Goal: Task Accomplishment & Management: Use online tool/utility

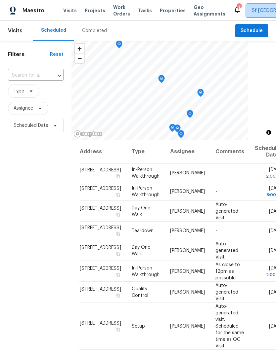
click at [252, 12] on span "Sf Bay Area" at bounding box center [278, 10] width 52 height 7
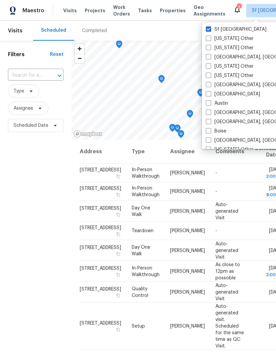
click at [207, 38] on span at bounding box center [208, 38] width 5 height 5
click at [207, 38] on input "Alabama Other" at bounding box center [208, 37] width 4 height 4
checkbox input "true"
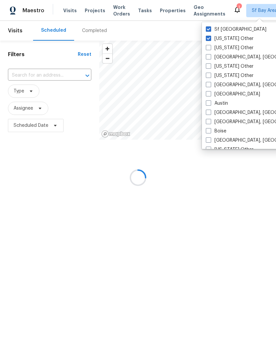
click at [207, 50] on span at bounding box center [208, 47] width 5 height 5
click at [207, 49] on input "Alaska Other" at bounding box center [208, 47] width 4 height 4
checkbox input "true"
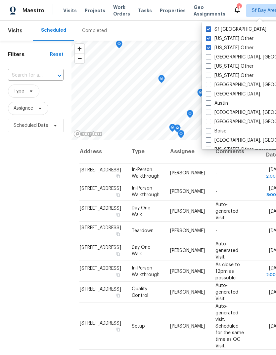
click at [208, 55] on span at bounding box center [208, 56] width 5 height 5
click at [208, 55] on input "Albuquerque, NM" at bounding box center [208, 56] width 4 height 4
checkbox input "true"
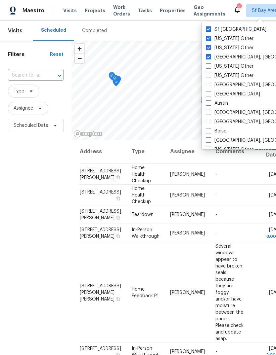
click at [209, 65] on span at bounding box center [208, 65] width 5 height 5
click at [209, 65] on input "Arizona Other" at bounding box center [208, 65] width 4 height 4
checkbox input "true"
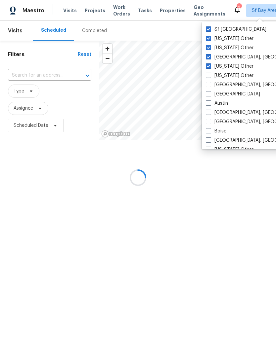
click at [211, 74] on span at bounding box center [208, 75] width 5 height 5
click at [210, 74] on input "Arkansas Other" at bounding box center [208, 74] width 4 height 4
checkbox input "true"
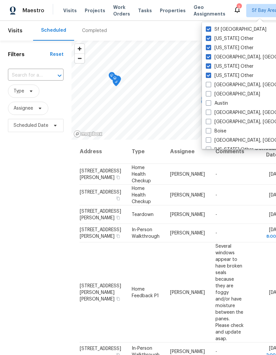
click at [206, 85] on span at bounding box center [208, 84] width 5 height 5
click at [206, 85] on input "Asheville, NC" at bounding box center [208, 84] width 4 height 4
checkbox input "true"
click at [206, 101] on span at bounding box center [208, 103] width 5 height 5
click at [206, 101] on input "Austin" at bounding box center [208, 102] width 4 height 4
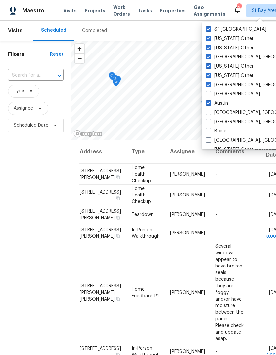
checkbox input "true"
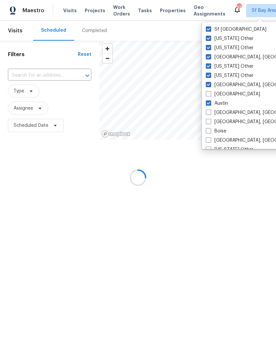
click at [207, 93] on span at bounding box center [208, 93] width 5 height 5
click at [207, 93] on input "Atlanta" at bounding box center [208, 93] width 4 height 4
checkbox input "true"
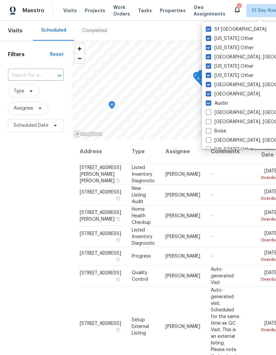
click at [206, 111] on span at bounding box center [208, 112] width 5 height 5
click at [206, 111] on input "Baltimore, MD" at bounding box center [208, 111] width 4 height 4
checkbox input "true"
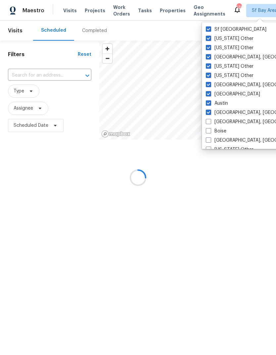
click at [206, 119] on span at bounding box center [208, 121] width 5 height 5
click at [206, 119] on input "Birmingham, AL" at bounding box center [208, 121] width 4 height 4
checkbox input "true"
click at [209, 129] on span at bounding box center [208, 130] width 5 height 5
click at [209, 129] on input "Boise" at bounding box center [208, 130] width 4 height 4
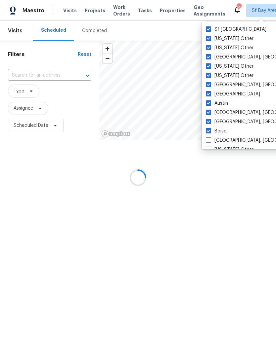
checkbox input "true"
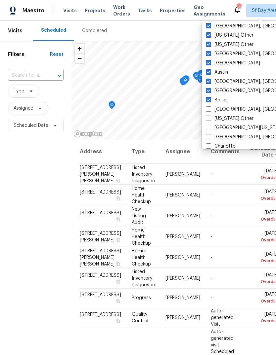
scroll to position [32, 0]
click at [209, 107] on span at bounding box center [208, 108] width 5 height 5
click at [209, 107] on input "Boston, MA" at bounding box center [208, 107] width 4 height 4
checkbox input "true"
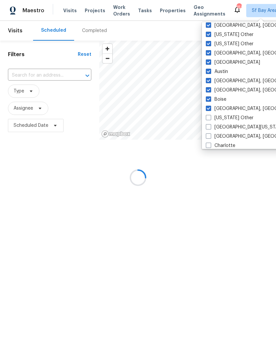
click at [207, 113] on div "California Other" at bounding box center [270, 117] width 133 height 9
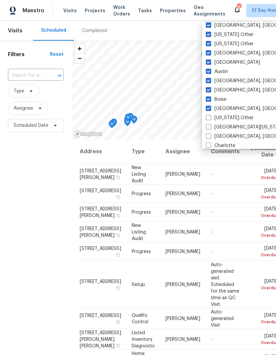
click at [207, 119] on span at bounding box center [208, 117] width 5 height 5
click at [207, 119] on input "California Other" at bounding box center [208, 117] width 4 height 4
checkbox input "true"
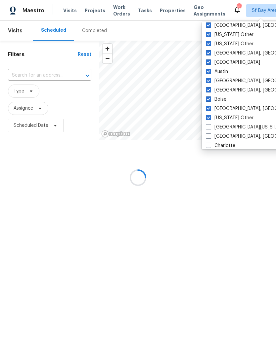
click at [207, 126] on span at bounding box center [208, 126] width 5 height 5
click at [207, 126] on input "Central California, CA" at bounding box center [208, 126] width 4 height 4
checkbox input "true"
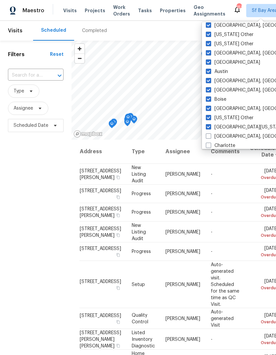
click at [209, 134] on span at bounding box center [208, 136] width 5 height 5
click at [209, 134] on input "Charleston, SC" at bounding box center [208, 135] width 4 height 4
checkbox input "true"
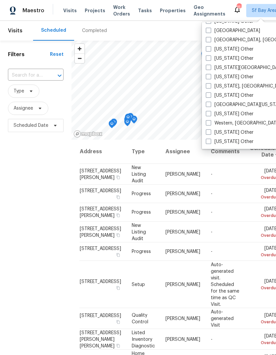
scroll to position [999, 0]
click at [210, 140] on span at bounding box center [208, 141] width 5 height 5
click at [210, 140] on input "Wyoming Other" at bounding box center [208, 141] width 4 height 4
checkbox input "true"
click at [209, 131] on span at bounding box center [208, 132] width 5 height 5
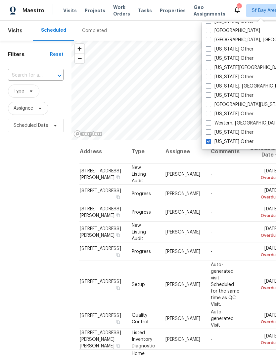
click at [209, 131] on input "Wisconsin Other" at bounding box center [208, 131] width 4 height 4
checkbox input "true"
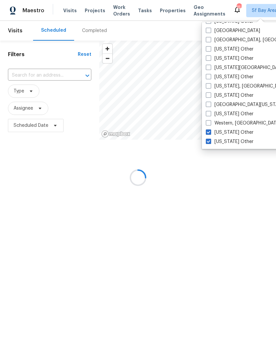
click at [208, 121] on span at bounding box center [208, 122] width 5 height 5
click at [208, 121] on input "Western, NY" at bounding box center [208, 122] width 4 height 4
checkbox input "true"
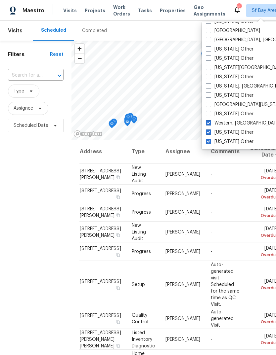
click at [211, 103] on span at bounding box center [208, 104] width 5 height 5
click at [210, 103] on input "West Texas" at bounding box center [208, 104] width 4 height 4
checkbox input "true"
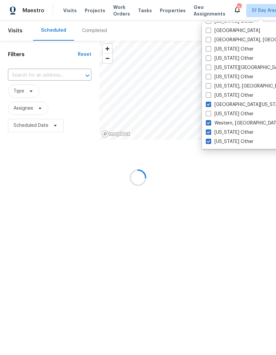
click at [208, 113] on span at bounding box center [208, 113] width 5 height 5
click at [208, 113] on input "West Virginia Other" at bounding box center [208, 113] width 4 height 4
checkbox input "true"
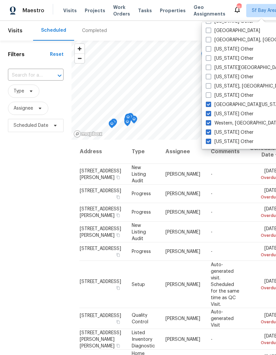
click at [208, 89] on label "Washington, DC" at bounding box center [247, 86] width 82 height 7
click at [208, 87] on input "Washington, DC" at bounding box center [208, 85] width 4 height 4
checkbox input "true"
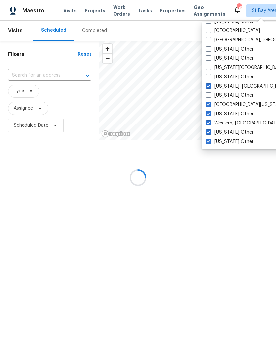
click at [208, 97] on span at bounding box center [208, 95] width 5 height 5
click at [208, 97] on input "Washington Other" at bounding box center [208, 94] width 4 height 4
checkbox input "true"
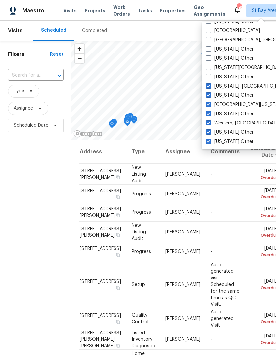
click at [207, 63] on div "Virginia Beach, VA" at bounding box center [270, 67] width 133 height 9
click at [207, 75] on span at bounding box center [208, 76] width 5 height 5
click at [207, 75] on input "Virginia Other" at bounding box center [208, 76] width 4 height 4
checkbox input "true"
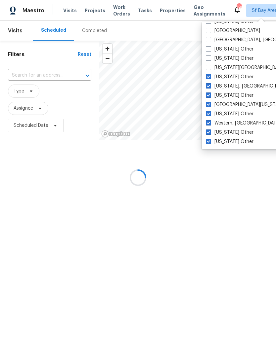
click at [208, 65] on span at bounding box center [208, 67] width 5 height 5
click at [208, 65] on input "Virginia Beach, VA" at bounding box center [208, 66] width 4 height 4
checkbox input "true"
click at [208, 52] on label "Utah Other" at bounding box center [230, 49] width 48 height 7
click at [208, 50] on input "Utah Other" at bounding box center [208, 48] width 4 height 4
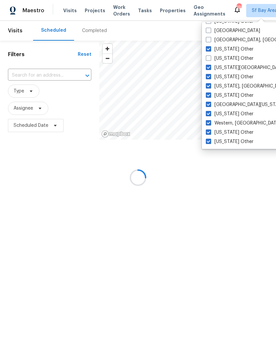
checkbox input "true"
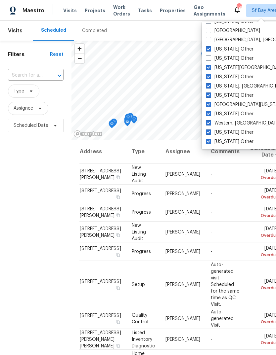
click at [208, 56] on span at bounding box center [208, 58] width 5 height 5
click at [208, 56] on input "Vermont Other" at bounding box center [208, 57] width 4 height 4
checkbox input "true"
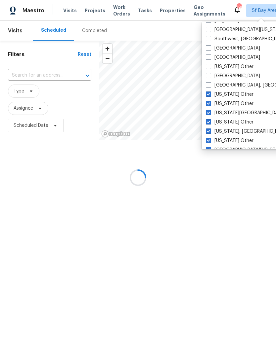
scroll to position [949, 0]
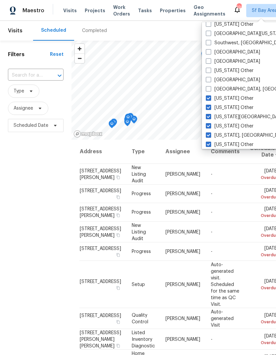
click at [209, 82] on label "Tucson" at bounding box center [233, 80] width 54 height 7
click at [209, 81] on input "Tucson" at bounding box center [208, 79] width 4 height 4
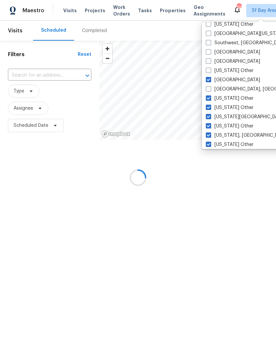
click at [206, 83] on label "Tucson" at bounding box center [233, 80] width 54 height 7
click at [206, 81] on input "Tucson" at bounding box center [208, 79] width 4 height 4
checkbox input "false"
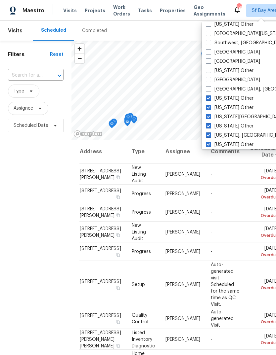
click at [207, 74] on label "Tennessee Other" at bounding box center [230, 70] width 48 height 7
click at [207, 72] on input "Tennessee Other" at bounding box center [208, 69] width 4 height 4
checkbox input "true"
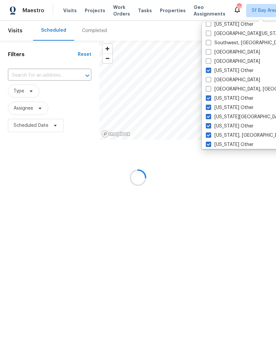
click at [208, 81] on span at bounding box center [208, 79] width 5 height 5
click at [208, 81] on input "Tucson" at bounding box center [208, 79] width 4 height 4
checkbox input "true"
click at [209, 89] on span at bounding box center [208, 88] width 5 height 5
click at [209, 89] on input "Tulsa, OK" at bounding box center [208, 88] width 4 height 4
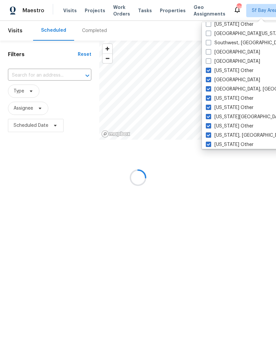
checkbox input "true"
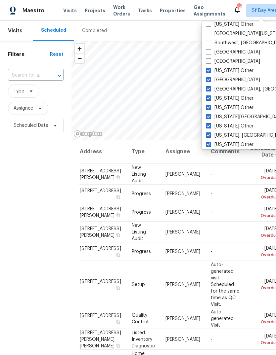
click at [211, 62] on label "Tampa" at bounding box center [233, 61] width 54 height 7
click at [210, 62] on input "Tampa" at bounding box center [208, 60] width 4 height 4
checkbox input "true"
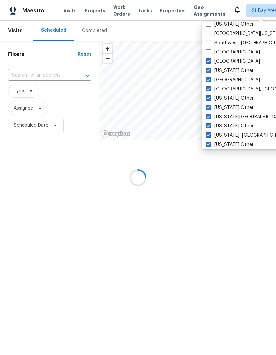
click at [208, 52] on span at bounding box center [208, 51] width 5 height 5
click at [208, 52] on input "St Louis" at bounding box center [208, 51] width 4 height 4
checkbox input "true"
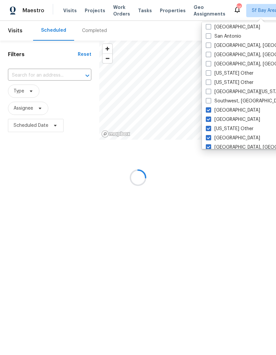
scroll to position [890, 0]
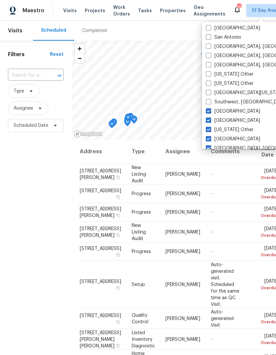
click at [208, 100] on span at bounding box center [208, 101] width 5 height 5
click at [208, 100] on input "Southwest, FL" at bounding box center [208, 101] width 4 height 4
checkbox input "true"
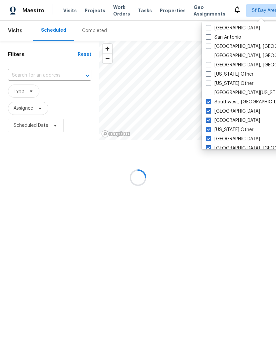
click at [208, 91] on span at bounding box center [208, 92] width 5 height 5
click at [208, 91] on input "South Texas" at bounding box center [208, 92] width 4 height 4
checkbox input "true"
click at [208, 81] on span at bounding box center [208, 83] width 5 height 5
click at [208, 80] on input "South Dakota Other" at bounding box center [208, 82] width 4 height 4
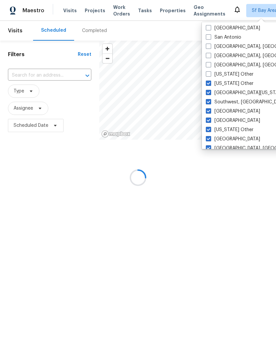
checkbox input "true"
click at [209, 72] on span at bounding box center [208, 73] width 5 height 5
click at [209, 72] on input "South Carolina Other" at bounding box center [208, 73] width 4 height 4
checkbox input "true"
click at [209, 63] on span at bounding box center [208, 64] width 5 height 5
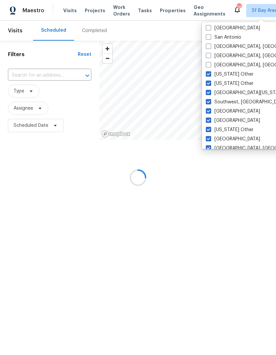
click at [209, 63] on input "Seattle, WA" at bounding box center [208, 64] width 4 height 4
checkbox input "true"
click at [209, 54] on span at bounding box center [208, 55] width 5 height 5
click at [209, 54] on input "Savannah, GA" at bounding box center [208, 55] width 4 height 4
checkbox input "true"
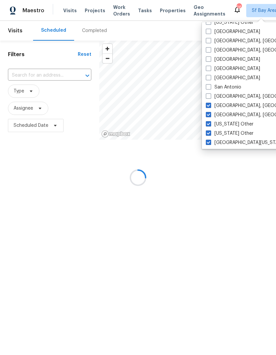
scroll to position [829, 0]
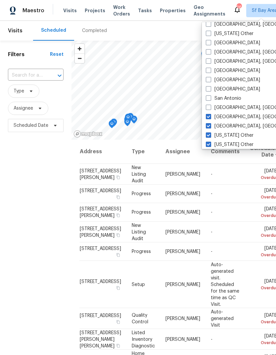
click at [210, 106] on span at bounding box center [208, 107] width 5 height 5
click at [210, 106] on input "San Diego, CA" at bounding box center [208, 106] width 4 height 4
checkbox input "true"
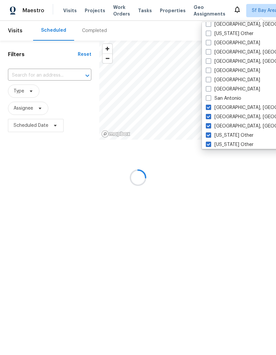
click at [210, 96] on span at bounding box center [208, 98] width 5 height 5
click at [210, 96] on input "San Antonio" at bounding box center [208, 97] width 4 height 4
checkbox input "true"
click at [209, 88] on span at bounding box center [208, 88] width 5 height 5
click at [209, 88] on input "Salt Lake City" at bounding box center [208, 88] width 4 height 4
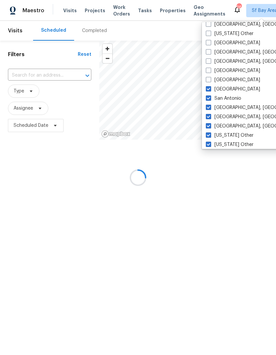
checkbox input "true"
click at [208, 79] on span at bounding box center [208, 79] width 5 height 5
click at [208, 79] on input "Sacramento" at bounding box center [208, 79] width 4 height 4
checkbox input "true"
click at [212, 68] on label "Riverside" at bounding box center [233, 70] width 54 height 7
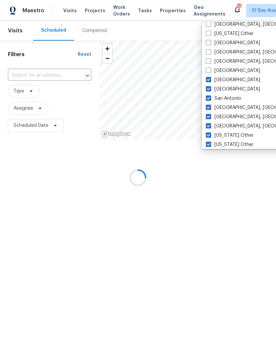
click at [210, 68] on input "Riverside" at bounding box center [208, 69] width 4 height 4
checkbox input "true"
click at [208, 55] on label "Reno, NV" at bounding box center [257, 52] width 103 height 7
click at [208, 53] on input "Reno, NV" at bounding box center [208, 51] width 4 height 4
checkbox input "true"
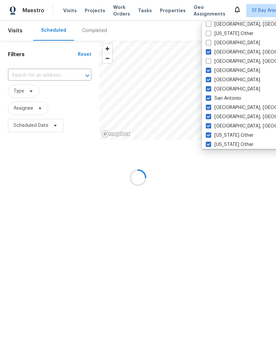
click at [209, 61] on span at bounding box center [208, 61] width 5 height 5
click at [209, 61] on input "Richmond, VA" at bounding box center [208, 60] width 4 height 4
checkbox input "true"
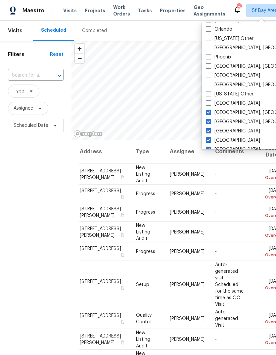
scroll to position [767, 0]
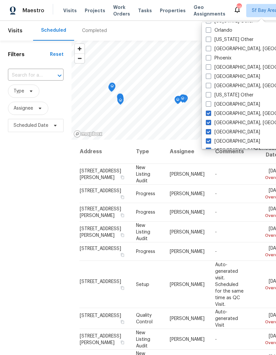
click at [206, 98] on label "Puerto Rico Other" at bounding box center [230, 95] width 48 height 7
click at [206, 96] on input "Puerto Rico Other" at bounding box center [208, 94] width 4 height 4
checkbox input "true"
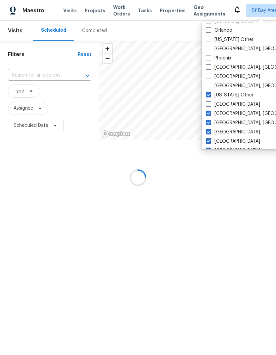
click at [208, 102] on span at bounding box center [208, 104] width 5 height 5
click at [208, 102] on input "Raleigh" at bounding box center [208, 103] width 4 height 4
checkbox input "true"
click at [210, 83] on span at bounding box center [208, 85] width 5 height 5
click at [210, 83] on input "Prescott, AZ" at bounding box center [208, 85] width 4 height 4
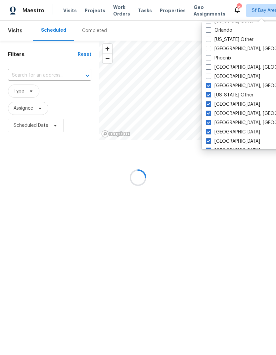
checkbox input "true"
click at [210, 75] on span at bounding box center [208, 76] width 5 height 5
click at [210, 75] on input "Portland" at bounding box center [208, 75] width 4 height 4
checkbox input "true"
click at [220, 60] on label "Phoenix" at bounding box center [218, 58] width 25 height 7
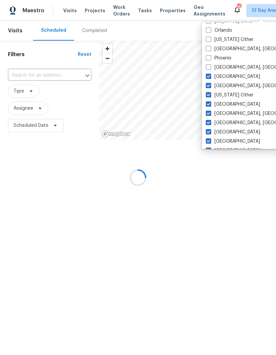
click at [210, 59] on input "Phoenix" at bounding box center [208, 57] width 4 height 4
checkbox input "true"
click at [216, 66] on label "Pittsburgh, PA" at bounding box center [257, 67] width 103 height 7
click at [210, 66] on input "Pittsburgh, PA" at bounding box center [208, 66] width 4 height 4
checkbox input "true"
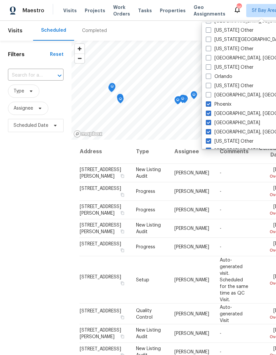
scroll to position [702, 0]
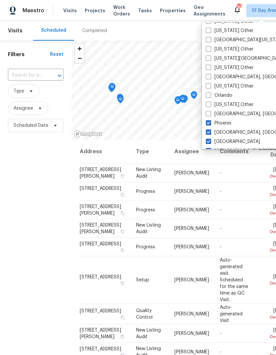
click at [222, 111] on label "Philadelphia, PA" at bounding box center [257, 114] width 103 height 7
click at [210, 111] on input "Philadelphia, PA" at bounding box center [208, 113] width 4 height 4
checkbox input "true"
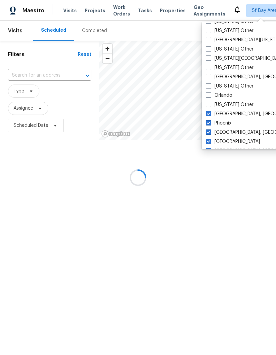
click at [231, 66] on label "Oklahoma Other" at bounding box center [230, 67] width 48 height 7
click at [210, 66] on input "Oklahoma Other" at bounding box center [208, 66] width 4 height 4
checkbox input "true"
click at [222, 103] on label "Pennsylvania Other" at bounding box center [230, 105] width 48 height 7
click at [210, 103] on input "Pennsylvania Other" at bounding box center [208, 104] width 4 height 4
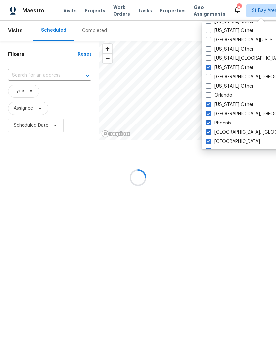
checkbox input "true"
click at [229, 75] on label "Omaha, NE" at bounding box center [257, 77] width 103 height 7
click at [210, 75] on input "Omaha, NE" at bounding box center [208, 76] width 4 height 4
checkbox input "true"
click at [224, 96] on label "Orlando" at bounding box center [219, 95] width 26 height 7
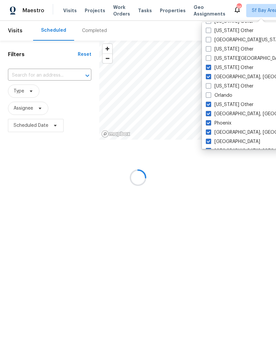
click at [210, 96] on input "Orlando" at bounding box center [208, 94] width 4 height 4
checkbox input "true"
click at [229, 86] on label "Oregon Other" at bounding box center [230, 86] width 48 height 7
click at [210, 86] on input "Oregon Other" at bounding box center [208, 85] width 4 height 4
checkbox input "true"
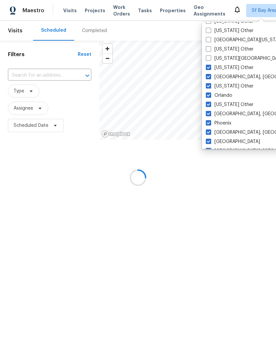
click at [230, 37] on label "Northern Colorado" at bounding box center [245, 40] width 79 height 7
click at [210, 37] on input "Northern Colorado" at bounding box center [208, 39] width 4 height 4
checkbox input "true"
click at [227, 58] on label "Oklahoma City, OK" at bounding box center [269, 58] width 127 height 7
click at [210, 58] on input "Oklahoma City, OK" at bounding box center [208, 57] width 4 height 4
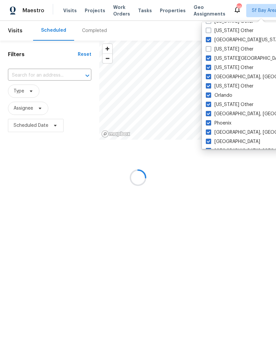
checkbox input "true"
click at [228, 48] on label "Ohio Other" at bounding box center [230, 49] width 48 height 7
click at [210, 48] on input "Ohio Other" at bounding box center [208, 48] width 4 height 4
checkbox input "true"
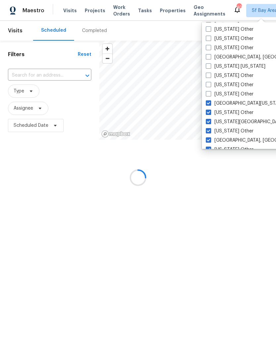
scroll to position [638, 0]
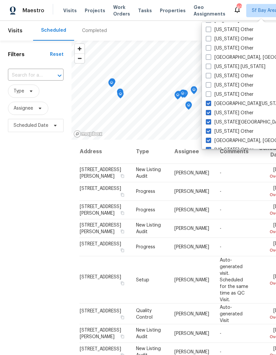
click at [226, 59] on label "New Orleans, LA" at bounding box center [257, 57] width 103 height 7
click at [210, 59] on input "New Orleans, LA" at bounding box center [208, 56] width 4 height 4
checkbox input "true"
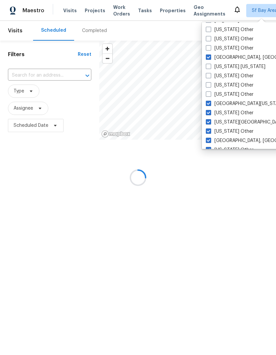
click at [222, 96] on label "North Dakota Other" at bounding box center [230, 94] width 48 height 7
click at [210, 96] on input "North Dakota Other" at bounding box center [208, 93] width 4 height 4
checkbox input "true"
click at [229, 65] on label "New York New Jersey" at bounding box center [236, 66] width 60 height 7
click at [210, 65] on input "New York New Jersey" at bounding box center [208, 65] width 4 height 4
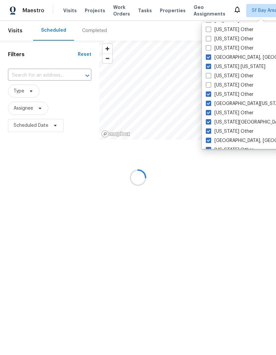
checkbox input "true"
click at [226, 84] on label "North Carolina Other" at bounding box center [230, 85] width 48 height 7
click at [210, 84] on input "North Carolina Other" at bounding box center [208, 84] width 4 height 4
checkbox input "true"
click at [226, 75] on label "New York Other" at bounding box center [230, 76] width 48 height 7
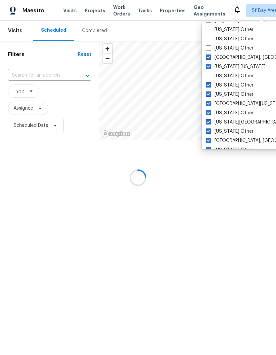
click at [210, 75] on input "New York Other" at bounding box center [208, 75] width 4 height 4
checkbox input "true"
click at [235, 32] on label "Nevada Other" at bounding box center [230, 29] width 48 height 7
click at [210, 31] on input "Nevada Other" at bounding box center [208, 28] width 4 height 4
checkbox input "true"
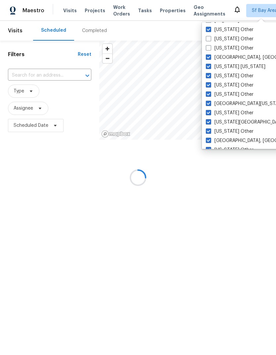
click at [231, 49] on label "New Mexico Other" at bounding box center [230, 48] width 48 height 7
click at [210, 49] on input "New Mexico Other" at bounding box center [208, 47] width 4 height 4
checkbox input "true"
click at [233, 38] on label "New Hampshire Other" at bounding box center [230, 39] width 48 height 7
click at [210, 38] on input "New Hampshire Other" at bounding box center [208, 38] width 4 height 4
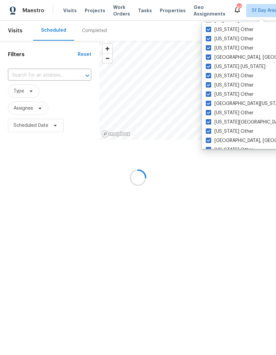
checkbox input "true"
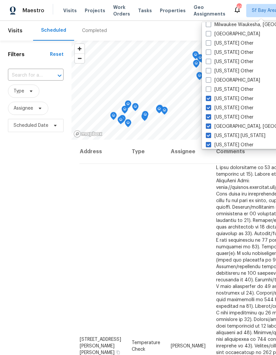
scroll to position [569, 0]
click at [231, 41] on label "Minnesota Other" at bounding box center [230, 44] width 48 height 7
click at [210, 41] on input "Minnesota Other" at bounding box center [208, 43] width 4 height 4
checkbox input "true"
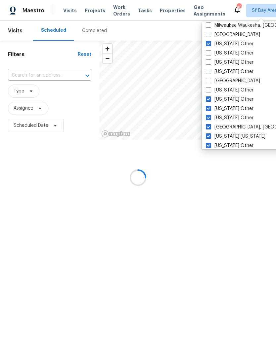
click at [226, 89] on label "Nebraska Other" at bounding box center [230, 90] width 48 height 7
click at [210, 89] on input "Nebraska Other" at bounding box center [208, 89] width 4 height 4
checkbox input "true"
click at [230, 52] on label "Mississippi Other" at bounding box center [230, 53] width 48 height 7
click at [210, 52] on input "Mississippi Other" at bounding box center [208, 52] width 4 height 4
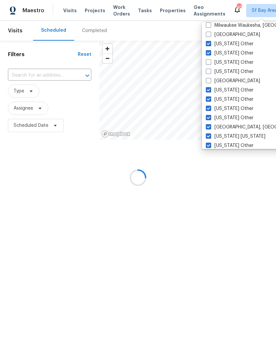
checkbox input "true"
click at [225, 81] on label "Nashville" at bounding box center [233, 81] width 54 height 7
click at [210, 81] on input "Nashville" at bounding box center [208, 80] width 4 height 4
checkbox input "true"
click at [227, 60] on label "Missouri Other" at bounding box center [230, 62] width 48 height 7
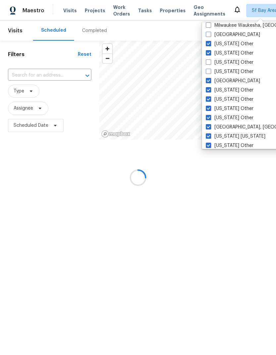
click at [210, 60] on input "Missouri Other" at bounding box center [208, 61] width 4 height 4
checkbox input "true"
click at [225, 71] on label "Montana Other" at bounding box center [230, 71] width 48 height 7
click at [210, 71] on input "Montana Other" at bounding box center [208, 70] width 4 height 4
checkbox input "true"
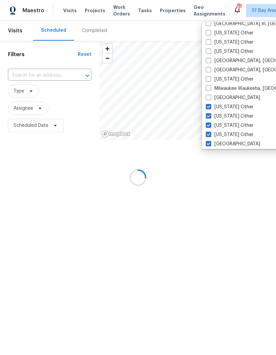
scroll to position [503, 0]
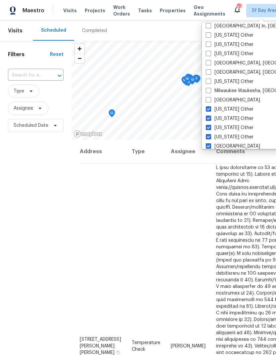
click at [230, 51] on label "Massachusetts Other" at bounding box center [230, 54] width 48 height 7
click at [210, 51] on input "Massachusetts Other" at bounding box center [208, 53] width 4 height 4
checkbox input "true"
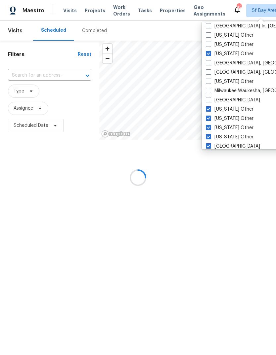
click at [225, 99] on label "Minneapolis" at bounding box center [233, 100] width 54 height 7
click at [210, 99] on input "Minneapolis" at bounding box center [208, 99] width 4 height 4
checkbox input "true"
click at [232, 62] on label "Memphis, TN" at bounding box center [257, 63] width 103 height 7
click at [210, 62] on input "Memphis, TN" at bounding box center [208, 62] width 4 height 4
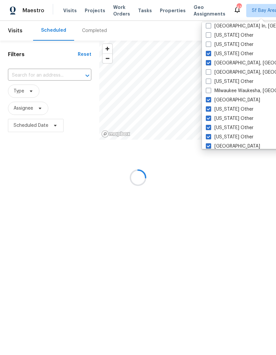
checkbox input "true"
click at [226, 90] on label "Milwaukee Waukesha, WI" at bounding box center [257, 91] width 103 height 7
click at [210, 90] on input "Milwaukee Waukesha, WI" at bounding box center [208, 90] width 4 height 4
checkbox input "true"
click at [227, 69] on label "Miami, FL" at bounding box center [257, 72] width 103 height 7
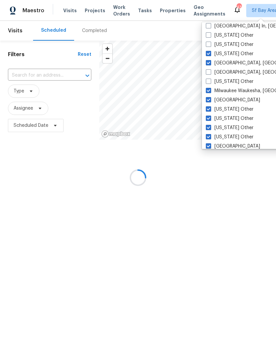
click at [210, 69] on input "Miami, FL" at bounding box center [208, 71] width 4 height 4
checkbox input "true"
click at [226, 78] on label "Michigan Other" at bounding box center [230, 81] width 48 height 7
click at [210, 78] on input "Michigan Other" at bounding box center [208, 80] width 4 height 4
checkbox input "true"
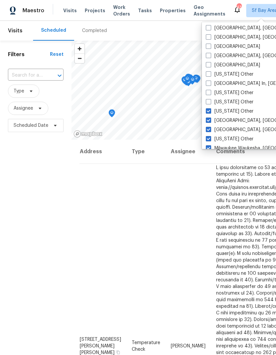
scroll to position [445, 0]
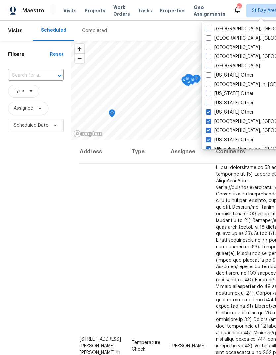
click at [225, 103] on label "Maryland Other" at bounding box center [230, 103] width 48 height 7
click at [210, 103] on input "Maryland Other" at bounding box center [208, 102] width 4 height 4
checkbox input "true"
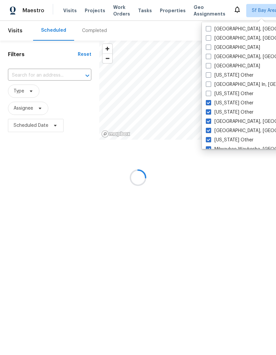
click at [225, 41] on label "Knoxville, TN" at bounding box center [257, 38] width 103 height 7
click at [210, 39] on input "Knoxville, TN" at bounding box center [208, 37] width 4 height 4
checkbox input "true"
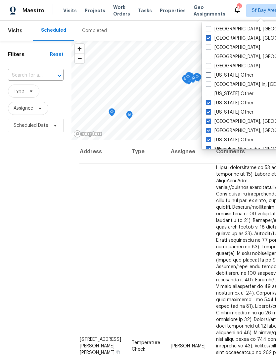
click at [225, 47] on label "Las Vegas" at bounding box center [233, 47] width 54 height 7
click at [210, 47] on input "Las Vegas" at bounding box center [208, 46] width 4 height 4
checkbox input "true"
click at [227, 57] on label "Little Rock, AR" at bounding box center [257, 57] width 103 height 7
click at [210, 57] on input "Little Rock, AR" at bounding box center [208, 56] width 4 height 4
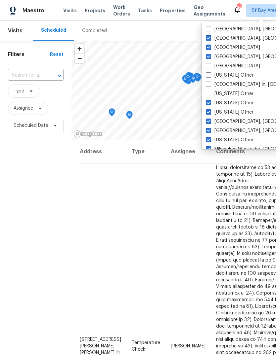
checkbox input "true"
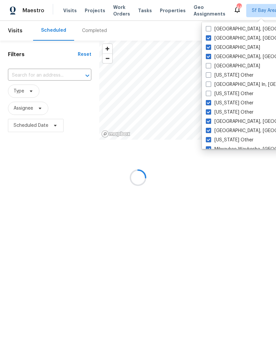
click at [225, 93] on label "Maine Other" at bounding box center [230, 94] width 48 height 7
click at [210, 93] on input "Maine Other" at bounding box center [208, 93] width 4 height 4
checkbox input "true"
click at [227, 65] on label "Los Angeles" at bounding box center [233, 66] width 54 height 7
click at [210, 65] on input "Los Angeles" at bounding box center [208, 65] width 4 height 4
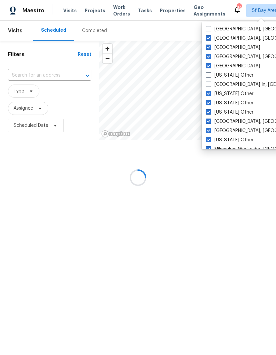
checkbox input "true"
click at [226, 84] on label "Louisville In, KY" at bounding box center [260, 84] width 108 height 7
click at [210, 84] on input "Louisville In, KY" at bounding box center [208, 83] width 4 height 4
click at [226, 84] on label "Louisville In, KY" at bounding box center [260, 84] width 108 height 7
click at [210, 84] on input "Louisville In, KY" at bounding box center [208, 83] width 4 height 4
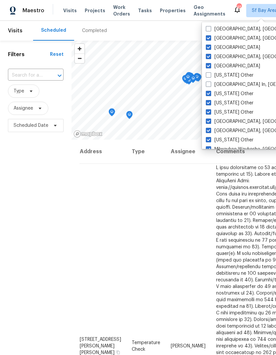
click at [226, 72] on div "Louisiana Other" at bounding box center [270, 75] width 133 height 9
click at [225, 81] on label "Louisville In, KY" at bounding box center [260, 84] width 108 height 7
click at [210, 81] on input "Louisville In, KY" at bounding box center [208, 83] width 4 height 4
checkbox input "true"
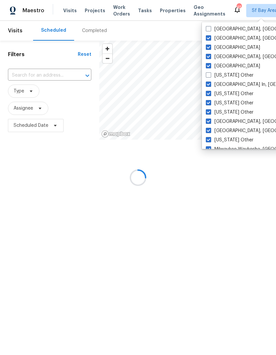
click at [222, 73] on label "Louisiana Other" at bounding box center [230, 75] width 48 height 7
click at [210, 73] on input "Louisiana Other" at bounding box center [208, 74] width 4 height 4
checkbox input "true"
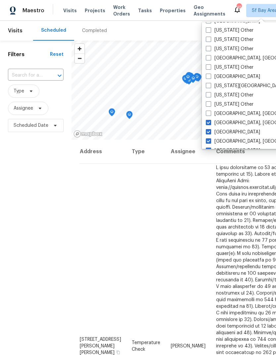
scroll to position [360, 0]
click at [222, 113] on label "Killeen, TX" at bounding box center [257, 114] width 103 height 7
click at [210, 113] on input "Killeen, TX" at bounding box center [208, 113] width 4 height 4
checkbox input "true"
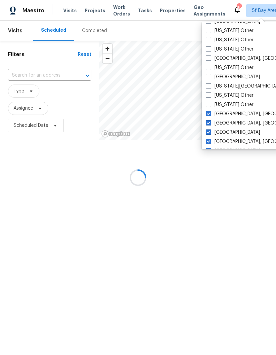
click at [228, 38] on label "Illinois Other" at bounding box center [230, 40] width 48 height 7
click at [210, 38] on input "Illinois Other" at bounding box center [208, 39] width 4 height 4
checkbox input "true"
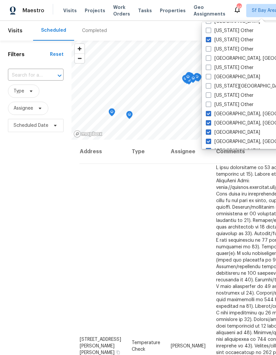
click at [223, 94] on label "Kansas Other" at bounding box center [230, 95] width 48 height 7
click at [210, 94] on input "Kansas Other" at bounding box center [208, 94] width 4 height 4
checkbox input "true"
click at [223, 102] on label "Kentucky Other" at bounding box center [230, 105] width 48 height 7
click at [210, 102] on input "Kentucky Other" at bounding box center [208, 104] width 4 height 4
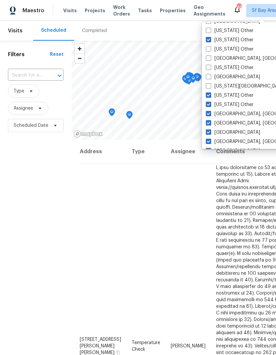
checkbox input "true"
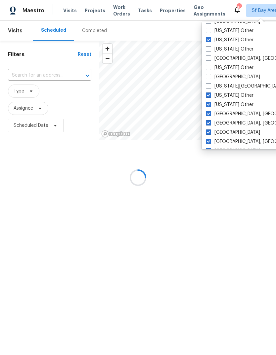
click at [230, 86] on label "Kansas City" at bounding box center [245, 86] width 79 height 7
click at [210, 86] on input "Kansas City" at bounding box center [208, 85] width 4 height 4
checkbox input "true"
click at [232, 48] on label "Indiana Other" at bounding box center [230, 49] width 48 height 7
click at [210, 48] on input "Indiana Other" at bounding box center [208, 48] width 4 height 4
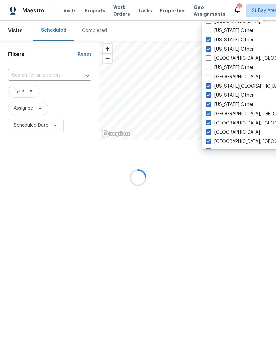
checkbox input "true"
click at [231, 59] on label "Indianapolis, IN" at bounding box center [257, 58] width 103 height 7
click at [210, 59] on input "Indianapolis, IN" at bounding box center [208, 57] width 4 height 4
checkbox input "true"
click at [228, 67] on label "Iowa Other" at bounding box center [230, 67] width 48 height 7
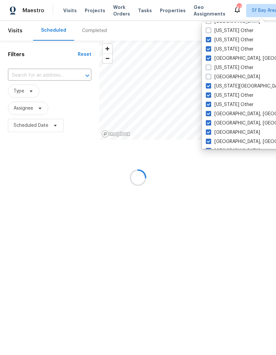
click at [210, 67] on input "Iowa Other" at bounding box center [208, 66] width 4 height 4
checkbox input "true"
click at [226, 74] on label "Jacksonville" at bounding box center [233, 77] width 54 height 7
click at [210, 74] on input "Jacksonville" at bounding box center [208, 76] width 4 height 4
checkbox input "true"
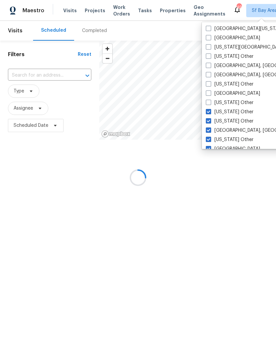
scroll to position [287, 0]
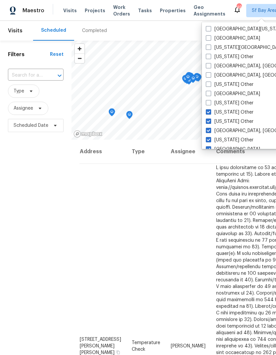
click at [225, 102] on label "Idaho Other" at bounding box center [230, 103] width 48 height 7
click at [210, 102] on input "Idaho Other" at bounding box center [208, 102] width 4 height 4
checkbox input "true"
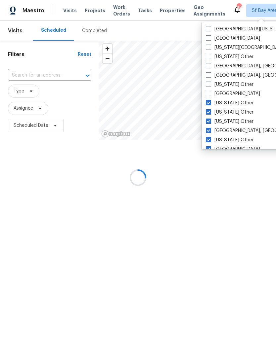
click at [227, 32] on label "East Texas" at bounding box center [245, 29] width 79 height 7
click at [210, 30] on input "East Texas" at bounding box center [208, 28] width 4 height 4
checkbox input "true"
click at [229, 65] on label "Greensboro, NC" at bounding box center [257, 66] width 103 height 7
click at [210, 65] on input "Greensboro, NC" at bounding box center [208, 65] width 4 height 4
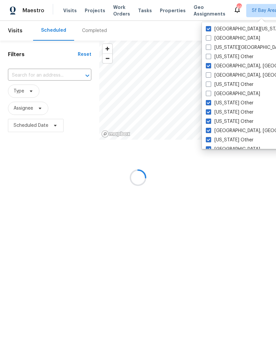
checkbox input "true"
click at [226, 94] on label "Houston" at bounding box center [233, 94] width 54 height 7
click at [210, 94] on input "Houston" at bounding box center [208, 93] width 4 height 4
checkbox input "true"
click at [228, 73] on label "Greenville, SC" at bounding box center [257, 75] width 103 height 7
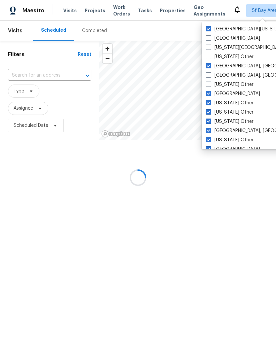
click at [210, 73] on input "Greenville, SC" at bounding box center [208, 74] width 4 height 4
checkbox input "true"
click at [227, 86] on label "Hawaii Other" at bounding box center [230, 84] width 48 height 7
click at [210, 86] on input "Hawaii Other" at bounding box center [208, 83] width 4 height 4
checkbox input "true"
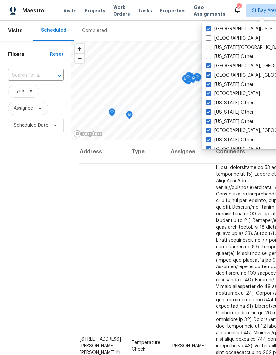
click at [229, 57] on label "Georgia Other" at bounding box center [230, 57] width 48 height 7
click at [210, 57] on input "Georgia Other" at bounding box center [208, 56] width 4 height 4
checkbox input "true"
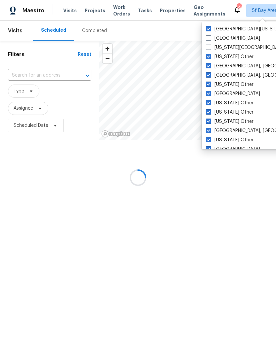
click at [229, 36] on label "El Paso" at bounding box center [233, 38] width 54 height 7
click at [210, 36] on input "El Paso" at bounding box center [208, 37] width 4 height 4
checkbox input "true"
click at [230, 46] on label "Florida Panhandle" at bounding box center [245, 47] width 79 height 7
click at [210, 46] on input "Florida Panhandle" at bounding box center [208, 46] width 4 height 4
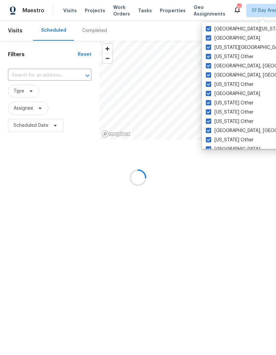
checkbox input "true"
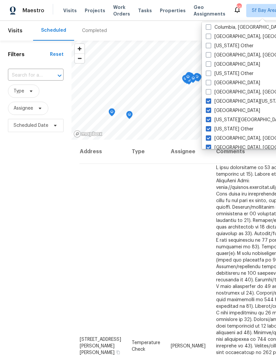
scroll to position [214, 0]
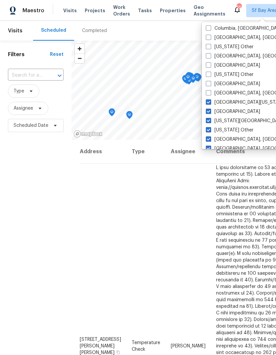
click at [223, 92] on label "Detroit, MI" at bounding box center [257, 93] width 103 height 7
click at [210, 92] on input "Detroit, MI" at bounding box center [208, 92] width 4 height 4
checkbox input "true"
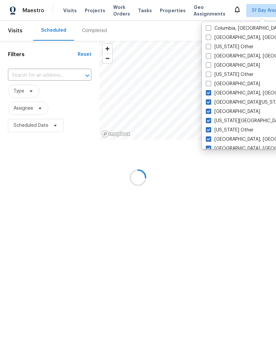
click at [225, 77] on label "Delaware Other" at bounding box center [230, 74] width 48 height 7
click at [210, 76] on input "Delaware Other" at bounding box center [208, 73] width 4 height 4
checkbox input "true"
click at [220, 81] on label "Denver" at bounding box center [233, 84] width 54 height 7
click at [210, 81] on input "Denver" at bounding box center [208, 83] width 4 height 4
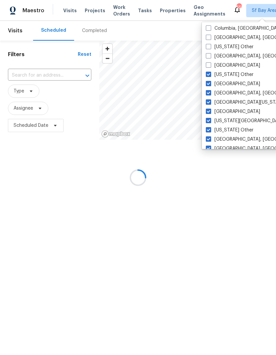
checkbox input "true"
click at [224, 63] on label "Dallas" at bounding box center [233, 65] width 54 height 7
click at [210, 63] on input "Dallas" at bounding box center [208, 64] width 4 height 4
click at [224, 63] on label "Dallas" at bounding box center [233, 65] width 54 height 7
click at [210, 63] on input "Dallas" at bounding box center [208, 64] width 4 height 4
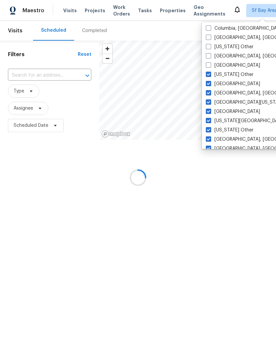
checkbox input "false"
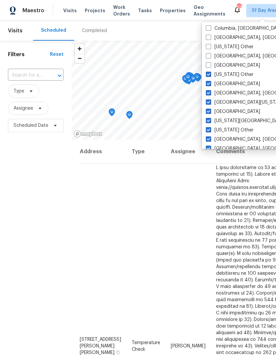
click at [224, 58] on label "Corpus Christi, TX" at bounding box center [257, 56] width 103 height 7
click at [210, 57] on input "Corpus Christi, TX" at bounding box center [208, 55] width 4 height 4
checkbox input "true"
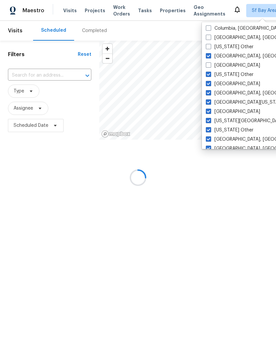
click at [222, 65] on label "Dallas" at bounding box center [233, 65] width 54 height 7
click at [210, 65] on input "Dallas" at bounding box center [208, 64] width 4 height 4
checkbox input "true"
click at [230, 45] on label "Connecticut Other" at bounding box center [230, 47] width 48 height 7
click at [210, 45] on input "Connecticut Other" at bounding box center [208, 46] width 4 height 4
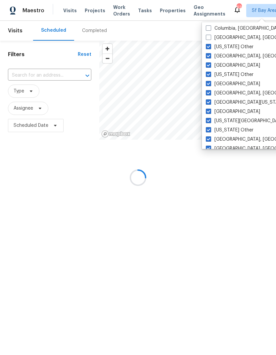
checkbox input "true"
click at [230, 37] on label "Columbus, OH" at bounding box center [257, 37] width 103 height 7
click at [210, 37] on input "Columbus, OH" at bounding box center [208, 36] width 4 height 4
checkbox input "true"
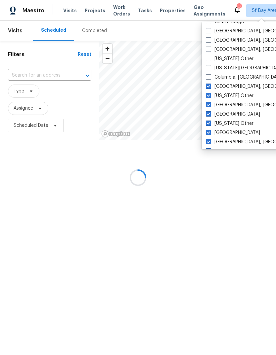
scroll to position [157, 0]
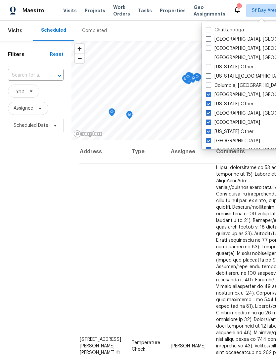
click at [229, 83] on label "Columbia, SC" at bounding box center [245, 85] width 78 height 7
click at [210, 83] on input "Columbia, SC" at bounding box center [208, 84] width 4 height 4
checkbox input "true"
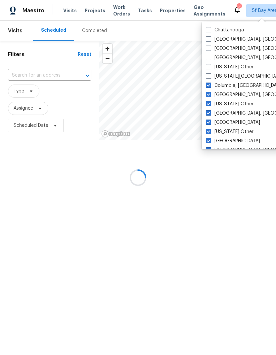
click at [231, 36] on label "Chicago, IL" at bounding box center [257, 39] width 103 height 7
click at [210, 36] on input "Chicago, IL" at bounding box center [208, 38] width 4 height 4
checkbox input "true"
click at [225, 77] on label "Colorado Springs, CO" at bounding box center [269, 76] width 127 height 7
click at [210, 77] on input "Colorado Springs, CO" at bounding box center [208, 75] width 4 height 4
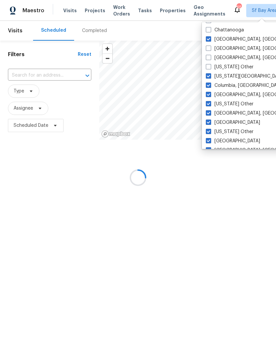
checkbox input "true"
click at [227, 48] on label "Cincinnati, OH" at bounding box center [257, 48] width 103 height 7
click at [210, 48] on input "Cincinnati, OH" at bounding box center [208, 47] width 4 height 4
checkbox input "true"
click at [227, 65] on label "Colorado Other" at bounding box center [230, 67] width 48 height 7
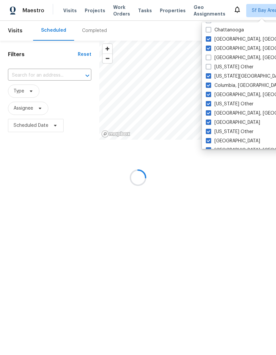
click at [210, 65] on input "Colorado Other" at bounding box center [208, 66] width 4 height 4
click at [227, 65] on label "Colorado Other" at bounding box center [230, 67] width 48 height 7
click at [210, 65] on input "Colorado Other" at bounding box center [208, 66] width 4 height 4
checkbox input "false"
click at [227, 57] on label "Cleveland, OH" at bounding box center [257, 58] width 103 height 7
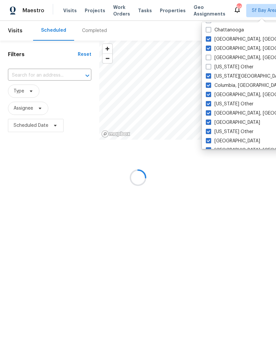
click at [210, 57] on input "Cleveland, OH" at bounding box center [208, 57] width 4 height 4
checkbox input "true"
click at [225, 65] on label "Colorado Other" at bounding box center [230, 67] width 48 height 7
click at [210, 65] on input "Colorado Other" at bounding box center [208, 66] width 4 height 4
checkbox input "true"
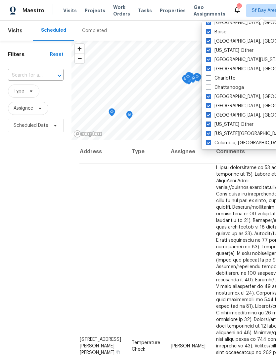
scroll to position [98, 0]
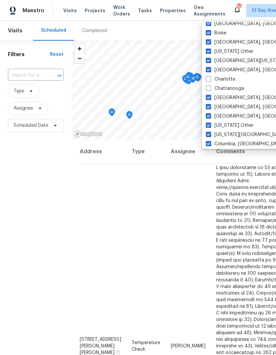
click at [227, 77] on label "Charlotte" at bounding box center [220, 79] width 29 height 7
click at [210, 77] on input "Charlotte" at bounding box center [208, 78] width 4 height 4
checkbox input "true"
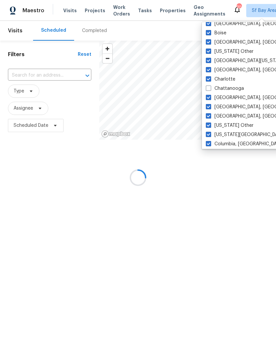
click at [226, 87] on label "Chattanooga" at bounding box center [225, 88] width 38 height 7
click at [210, 87] on input "Chattanooga" at bounding box center [208, 87] width 4 height 4
checkbox input "true"
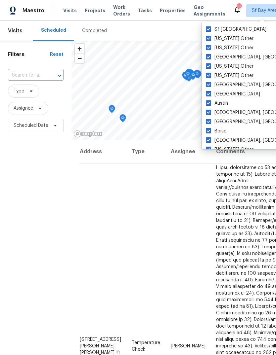
click at [141, 11] on span "Tasks" at bounding box center [145, 10] width 14 height 5
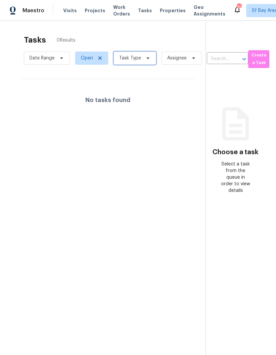
click at [138, 61] on span "Task Type" at bounding box center [130, 58] width 22 height 7
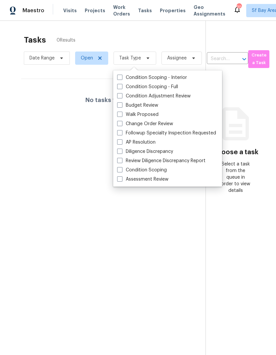
click at [155, 182] on label "Assessment Review" at bounding box center [142, 179] width 51 height 7
click at [121, 181] on input "Assessment Review" at bounding box center [119, 178] width 4 height 4
checkbox input "true"
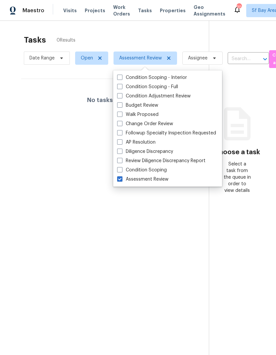
click at [25, 118] on div "No tasks found" at bounding box center [109, 100] width 177 height 42
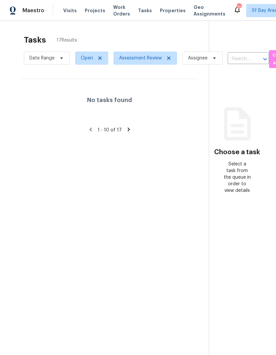
click at [85, 126] on section "Tasks 17 Results Date Range Open Assessment Review Assignee ​ Create a Task No …" at bounding box center [110, 203] width 198 height 345
click at [91, 130] on icon at bounding box center [91, 130] width 6 height 6
click at [148, 120] on div "No tasks found" at bounding box center [109, 100] width 177 height 42
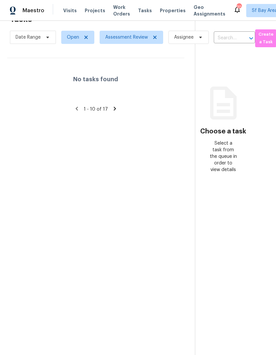
scroll to position [21, 14]
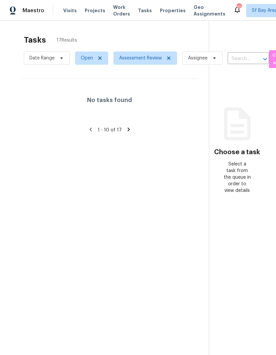
click at [126, 128] on icon at bounding box center [129, 130] width 6 height 6
click at [88, 128] on icon at bounding box center [90, 130] width 6 height 6
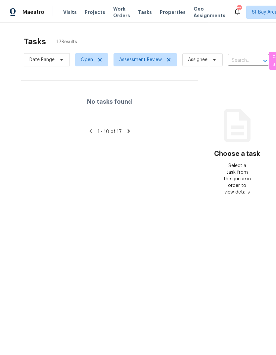
scroll to position [25, 0]
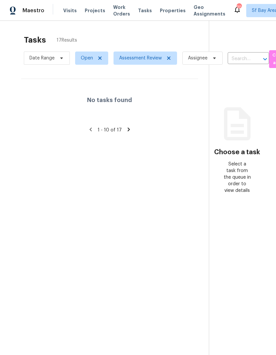
click at [149, 228] on section "Tasks 17 Results Date Range Open Assessment Review Assignee ​ Create a Task No …" at bounding box center [110, 203] width 198 height 345
